Goal: Task Accomplishment & Management: Complete application form

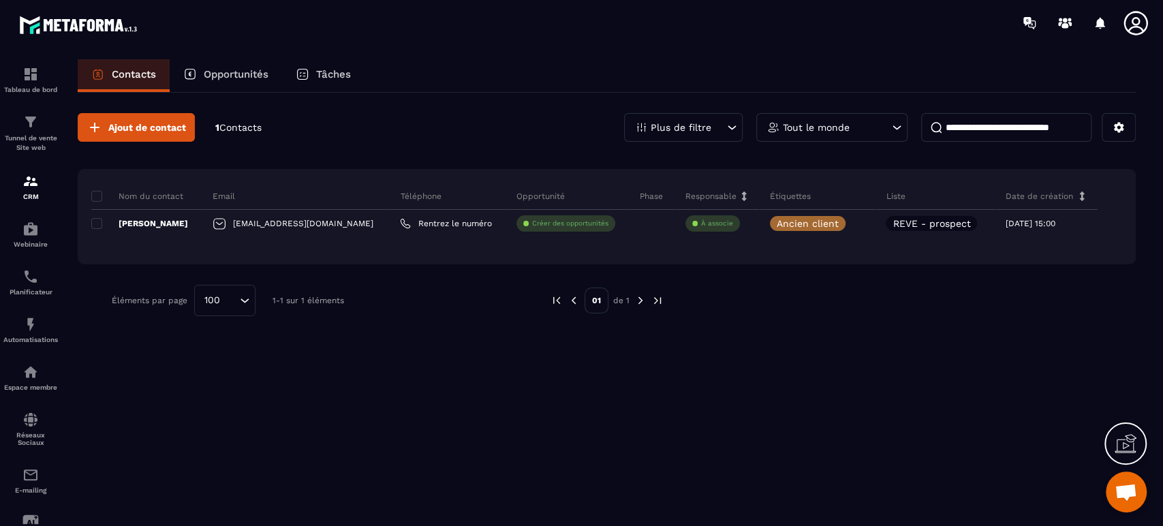
click at [168, 124] on span "Ajout de contact" at bounding box center [147, 128] width 78 height 14
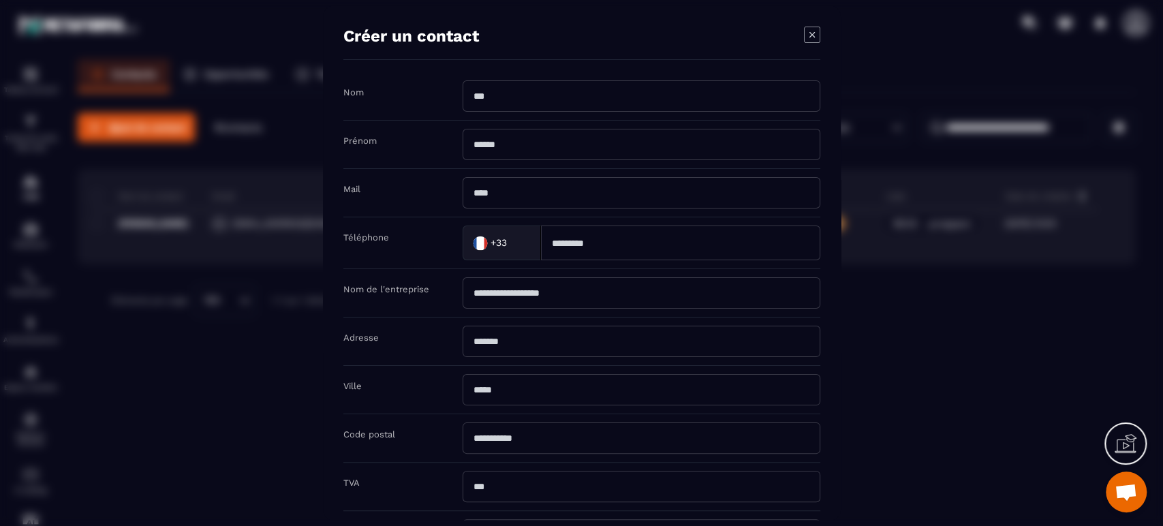
click at [534, 91] on input "Modal window" at bounding box center [642, 95] width 358 height 31
click at [534, 89] on input "Modal window" at bounding box center [642, 95] width 358 height 31
type input "**********"
click at [535, 137] on input "Modal window" at bounding box center [642, 144] width 358 height 31
type input "*****"
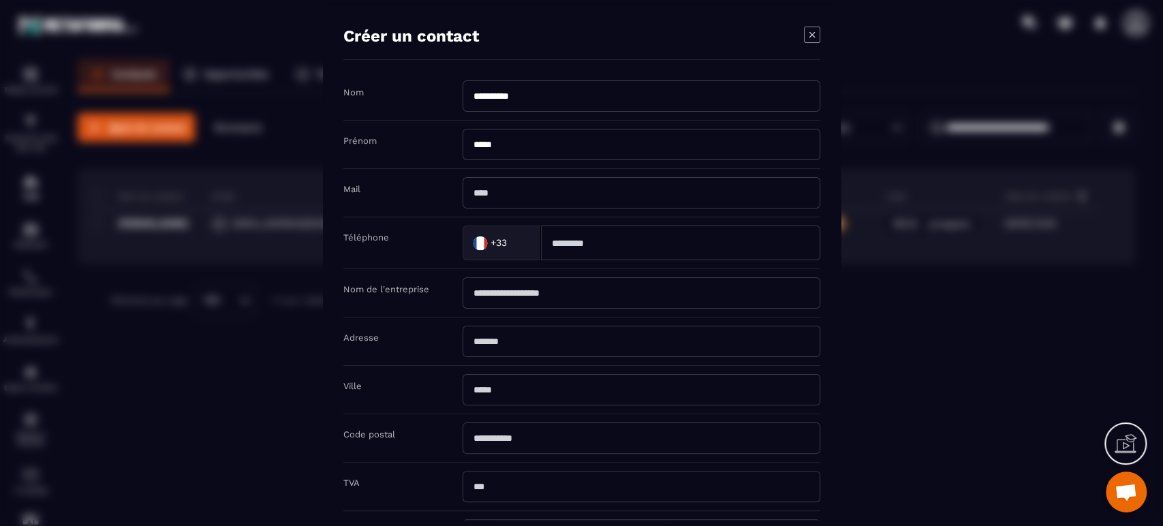
click at [493, 201] on input "Modal window" at bounding box center [642, 192] width 358 height 31
type input "**********"
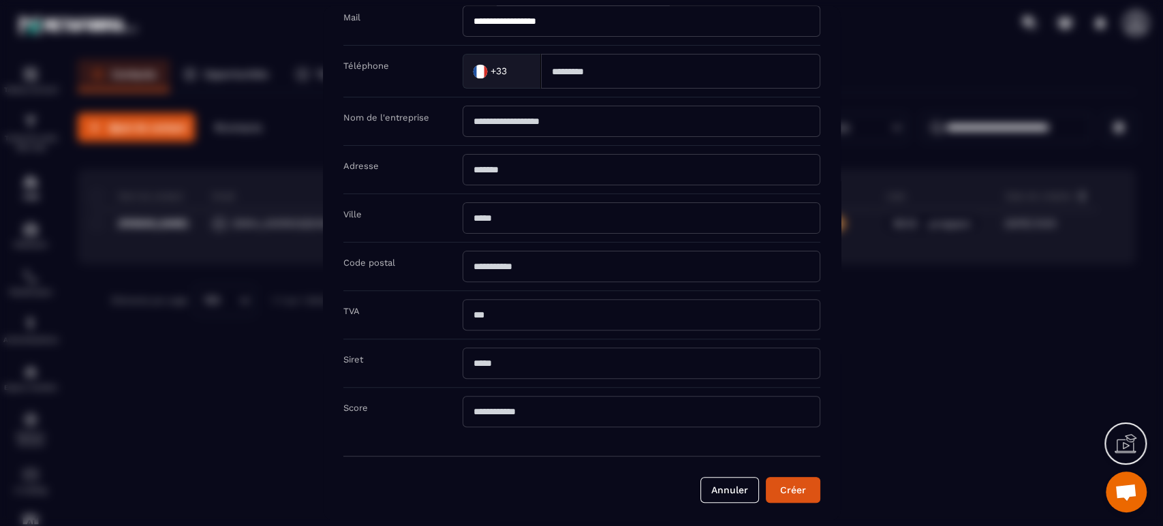
click at [797, 489] on button "Créer" at bounding box center [793, 490] width 55 height 26
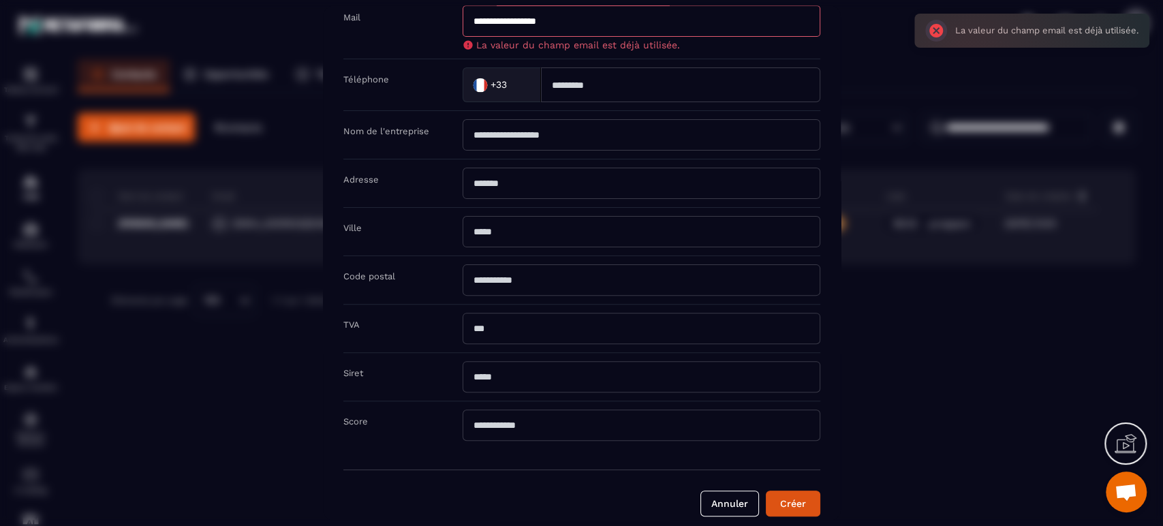
click at [733, 504] on button "Annuler" at bounding box center [730, 504] width 59 height 26
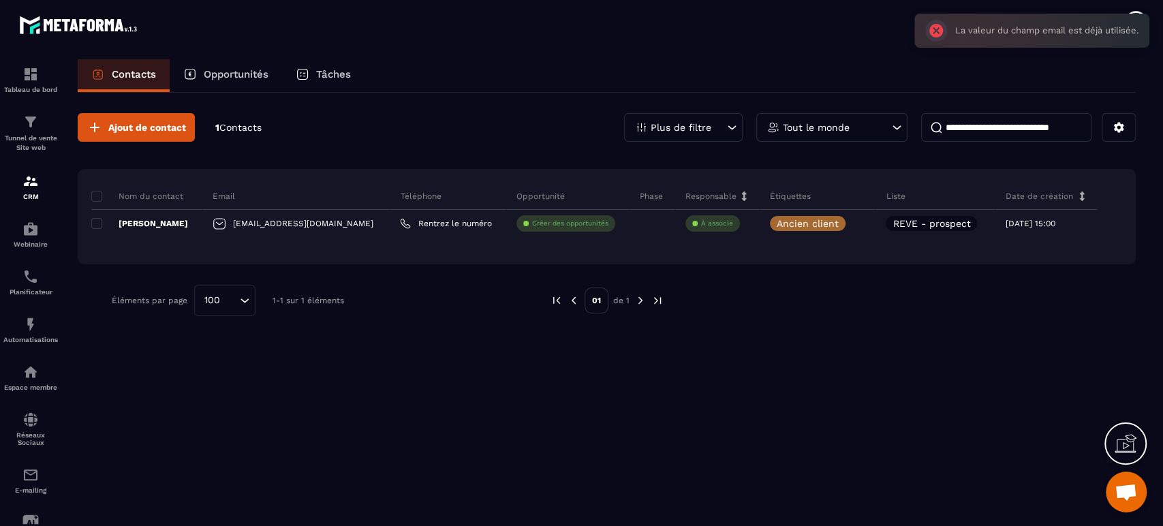
click at [844, 383] on div "Ajout de contact 1 Contacts Plus de filtre Tout le monde Nom du contact Email T…" at bounding box center [607, 308] width 1058 height 431
click at [699, 129] on p "Plus de filtre" at bounding box center [681, 128] width 61 height 10
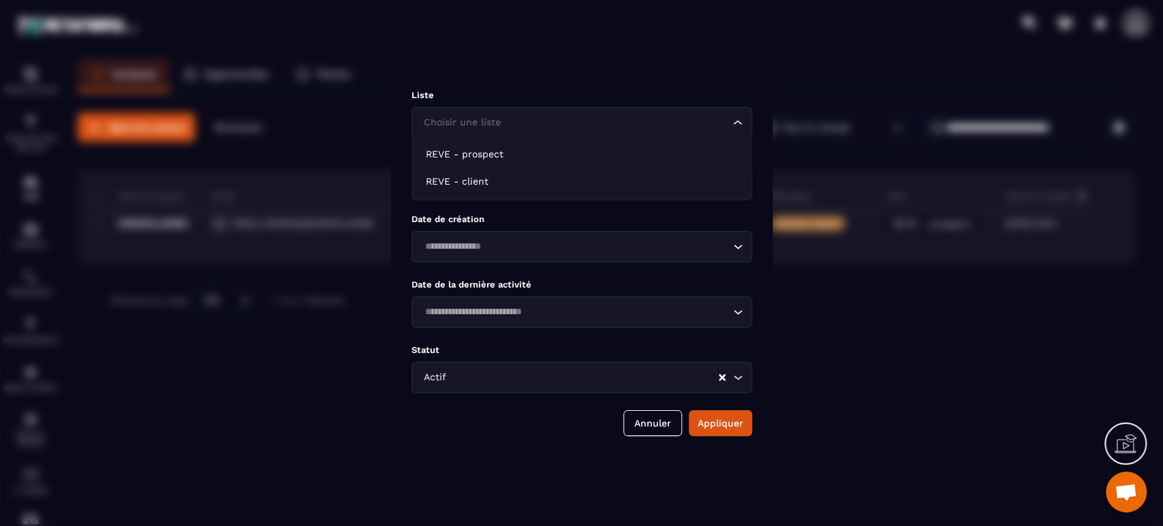
click at [528, 123] on input "Search for option" at bounding box center [574, 122] width 309 height 15
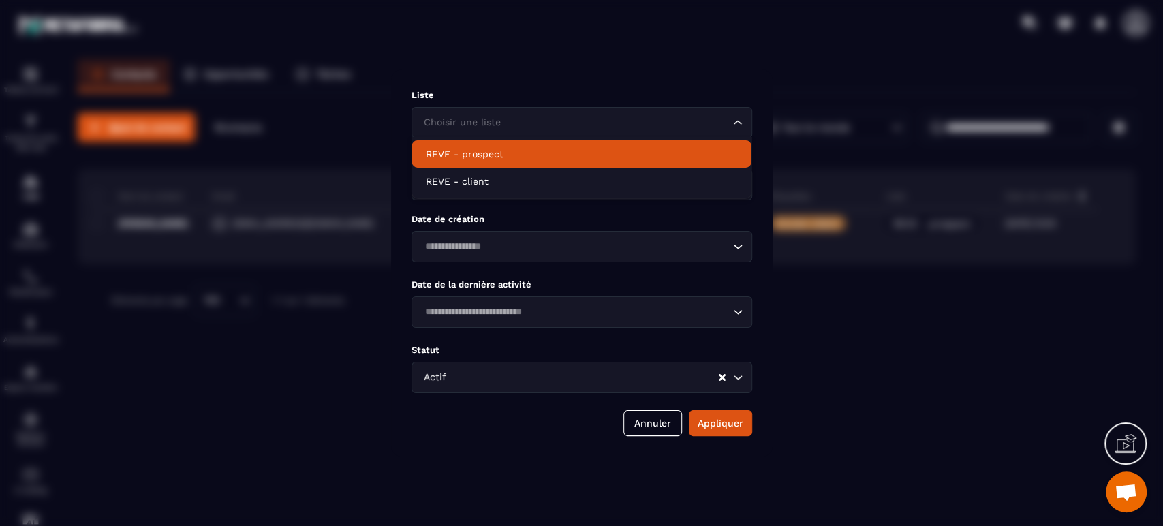
click at [507, 157] on p "REVE - prospect" at bounding box center [582, 154] width 312 height 14
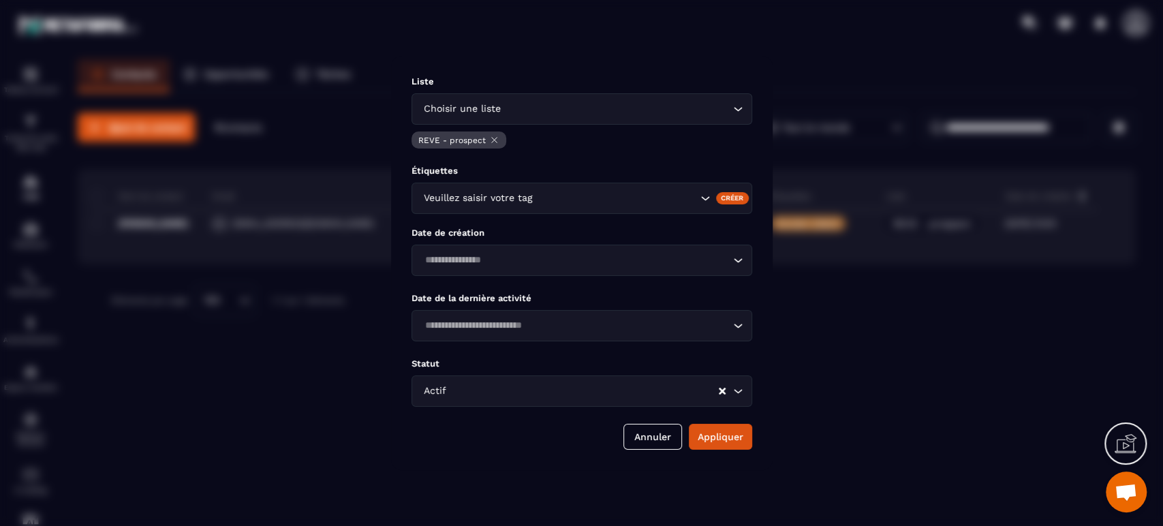
click at [734, 446] on button "Appliquer" at bounding box center [720, 437] width 63 height 26
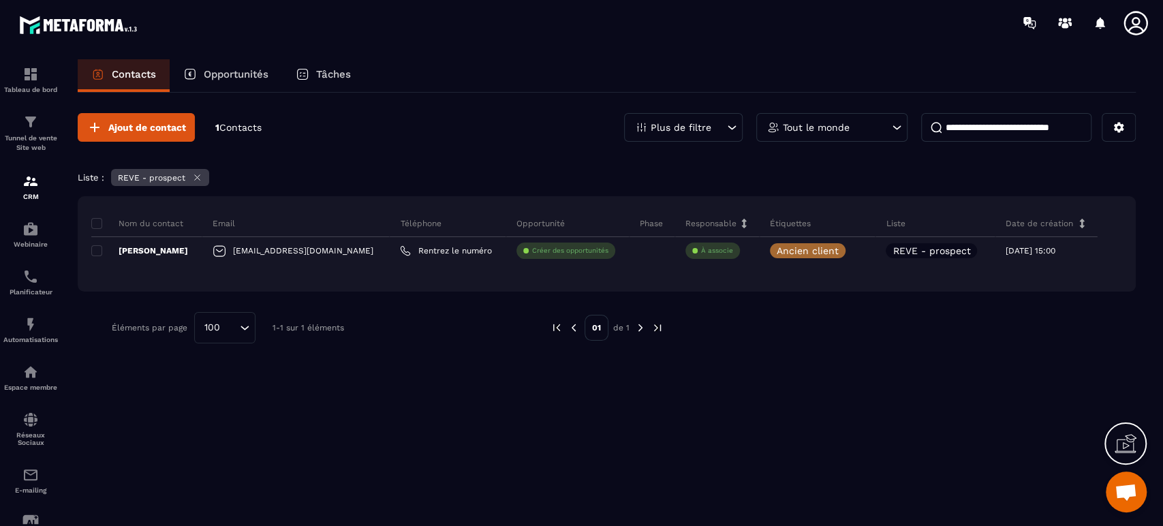
click at [679, 130] on p "Plus de filtre" at bounding box center [681, 128] width 61 height 10
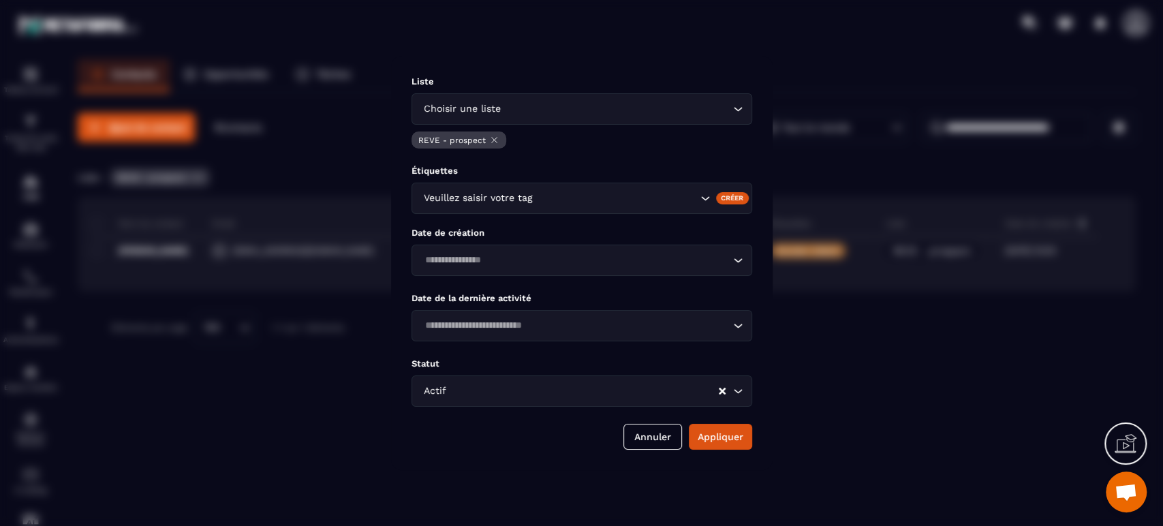
click at [491, 140] on icon "Modal window" at bounding box center [493, 140] width 5 height 5
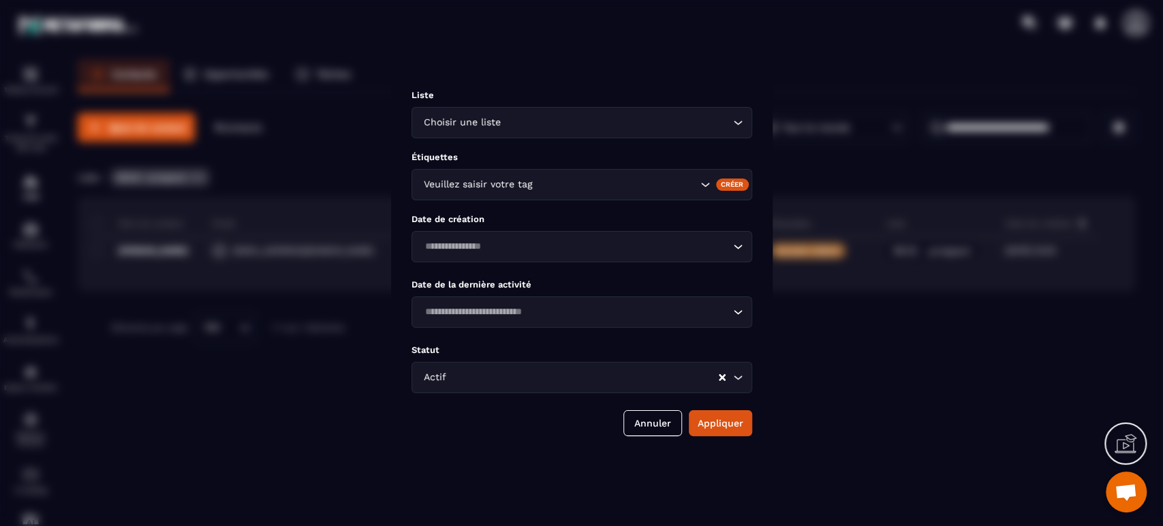
click at [491, 115] on div "Choisir une liste" at bounding box center [575, 122] width 312 height 15
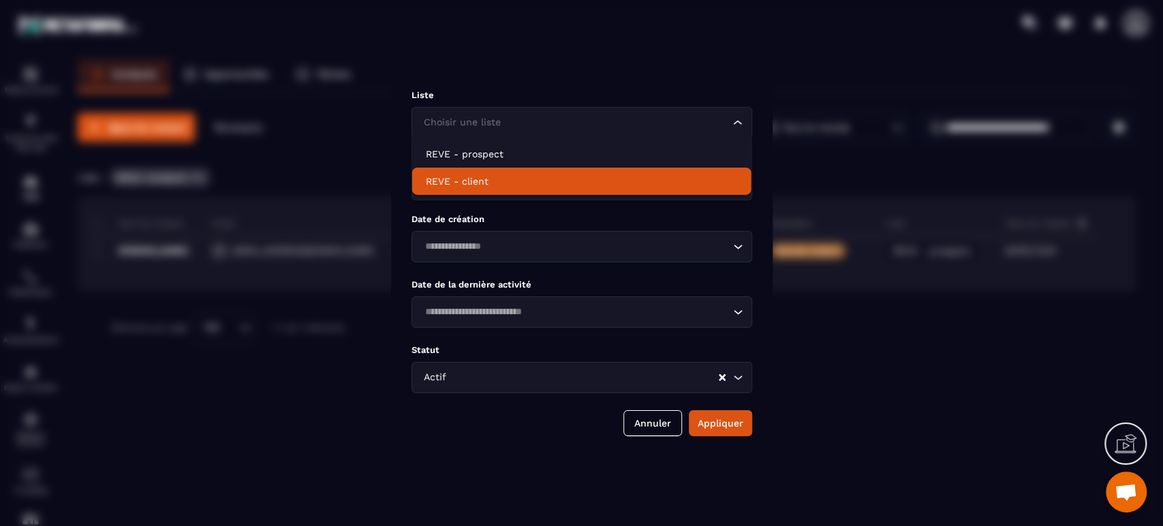
click at [476, 178] on p "REVE - client" at bounding box center [582, 181] width 312 height 14
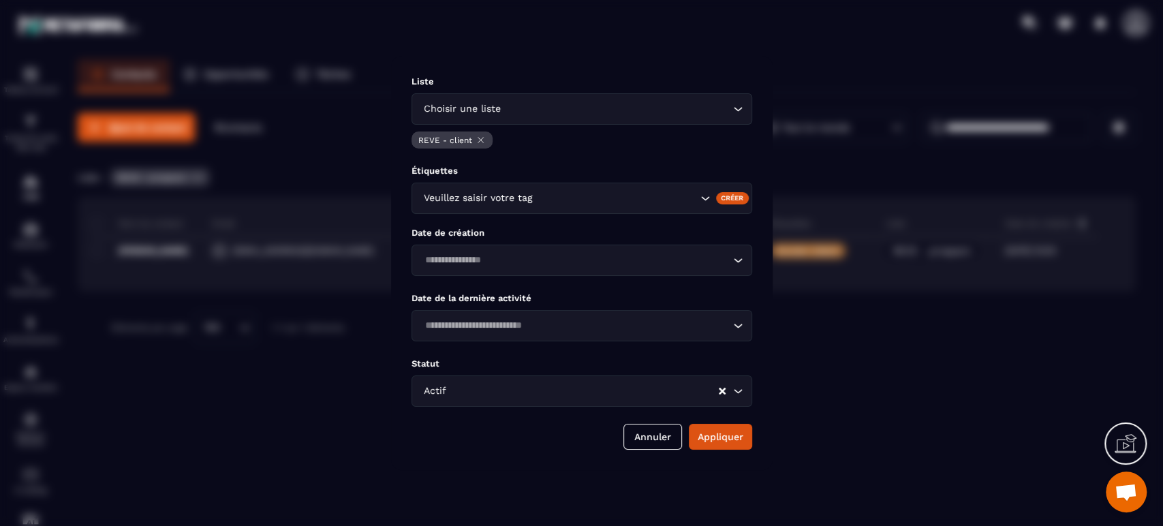
click at [734, 444] on button "Appliquer" at bounding box center [720, 437] width 63 height 26
